Goal: Task Accomplishment & Management: Use online tool/utility

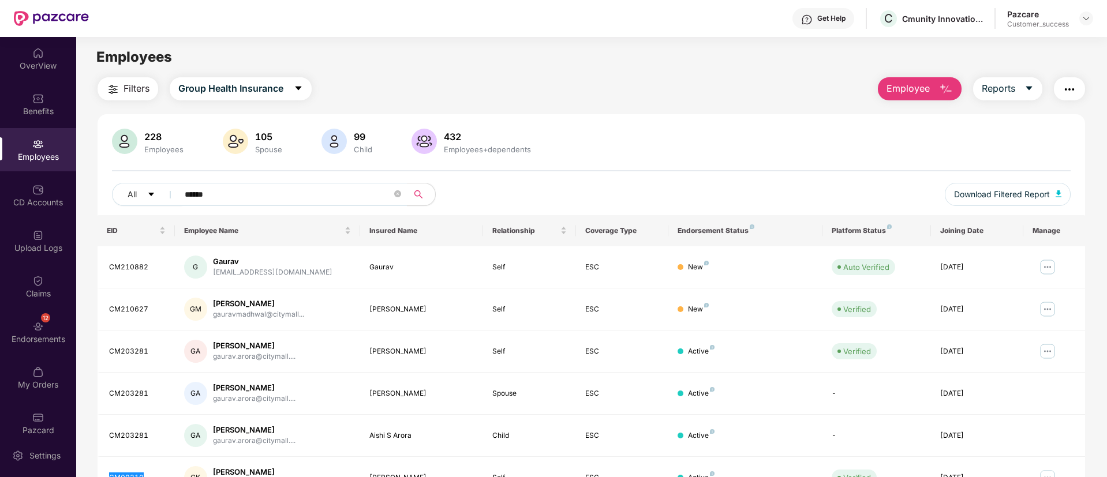
scroll to position [148, 0]
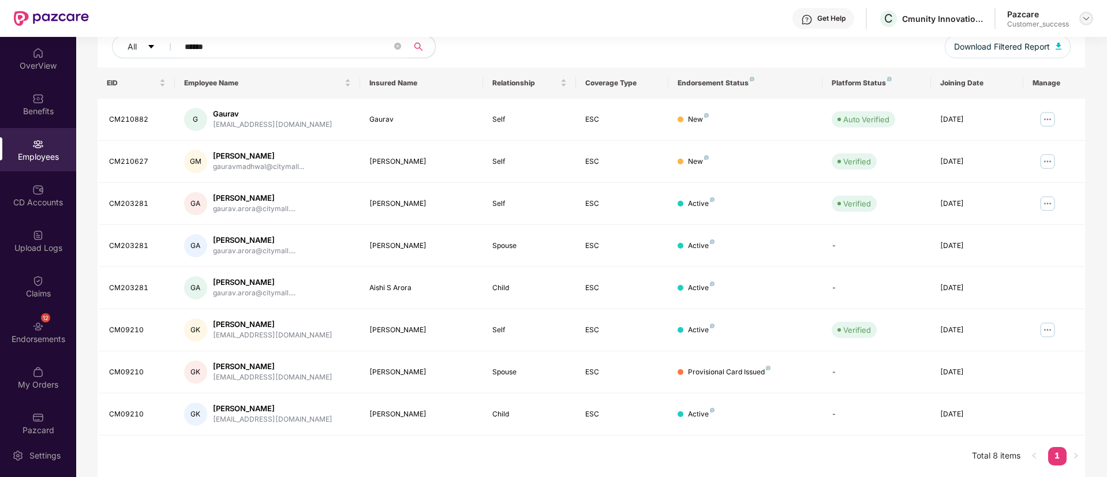
click at [1091, 18] on div at bounding box center [1087, 19] width 14 height 14
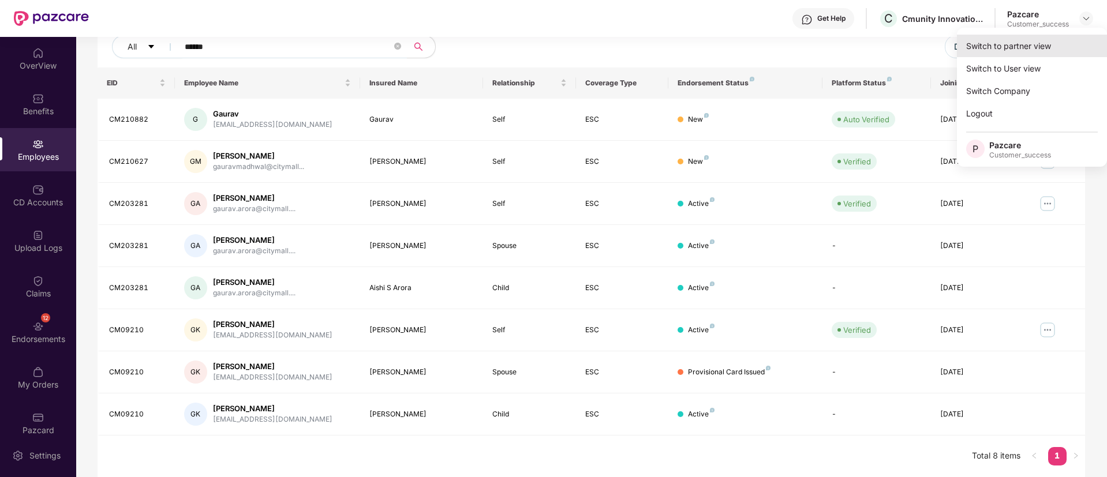
click at [1082, 46] on div "Switch to partner view" at bounding box center [1032, 46] width 150 height 23
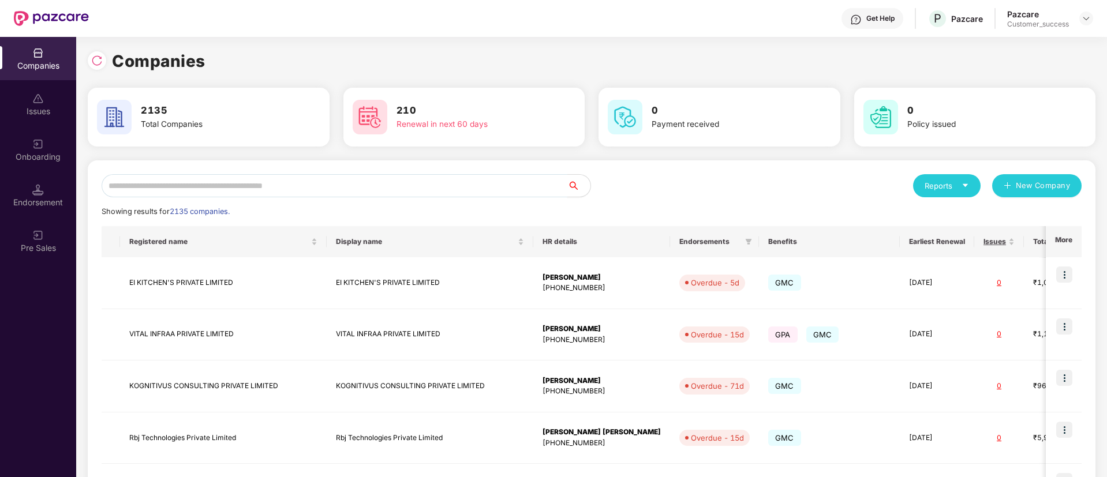
click at [474, 178] on input "text" at bounding box center [335, 185] width 466 height 23
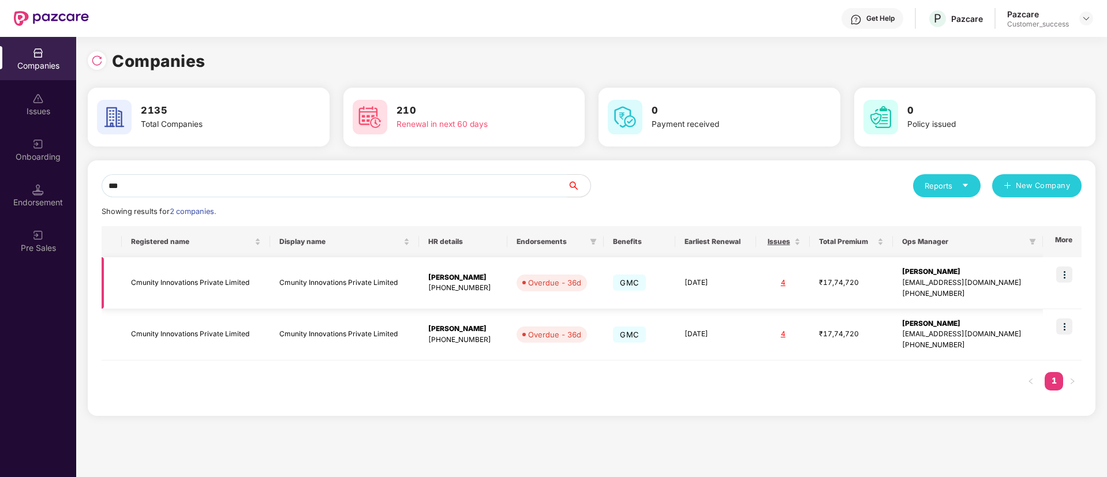
type input "***"
click at [1067, 275] on img at bounding box center [1065, 275] width 16 height 16
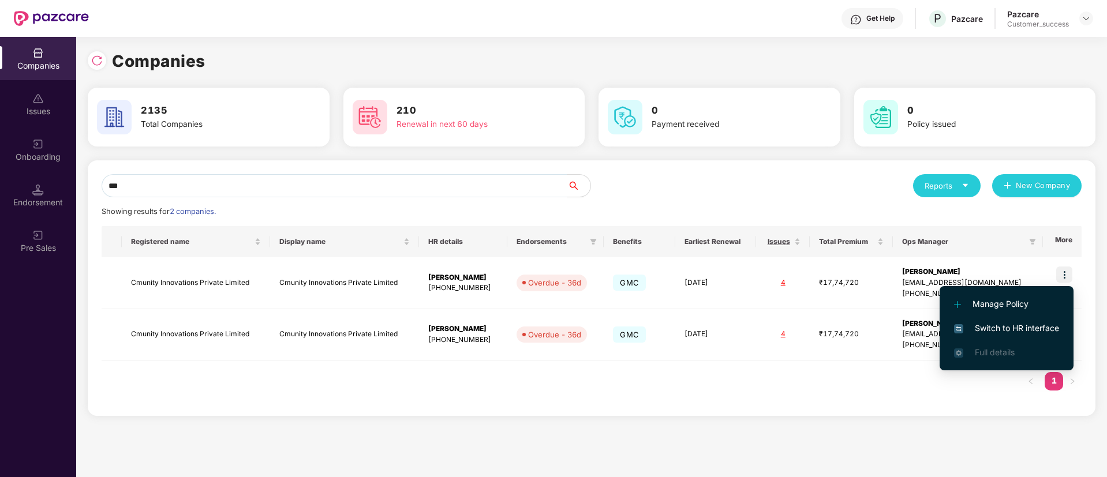
click at [1002, 326] on span "Switch to HR interface" at bounding box center [1006, 328] width 105 height 13
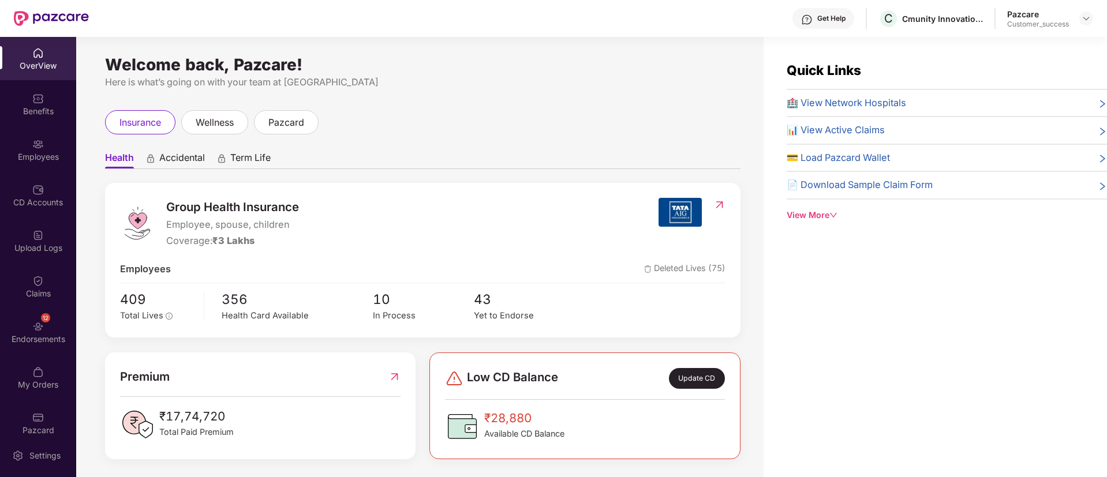
click at [35, 163] on div "Employees" at bounding box center [38, 149] width 76 height 43
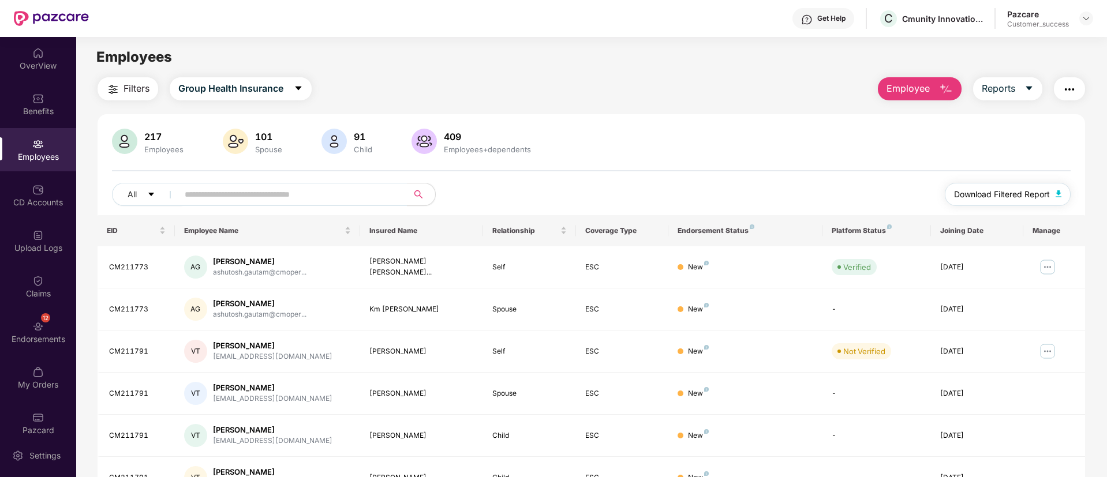
click at [987, 197] on span "Download Filtered Report" at bounding box center [1002, 194] width 96 height 13
click at [983, 193] on span "Download Filtered Report" at bounding box center [1002, 194] width 96 height 13
